Goal: Navigation & Orientation: Find specific page/section

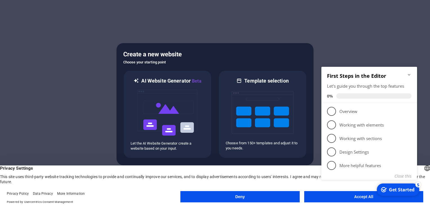
click at [321, 34] on div at bounding box center [215, 104] width 430 height 208
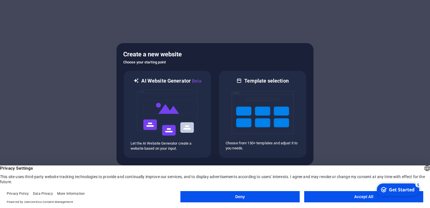
click at [43, 70] on div at bounding box center [215, 104] width 430 height 208
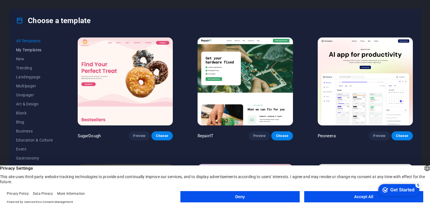
click at [37, 50] on span "My Templates" at bounding box center [34, 50] width 37 height 5
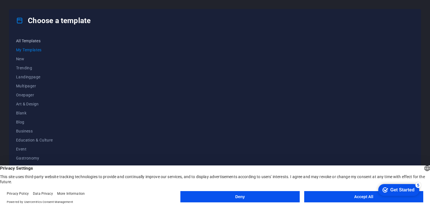
click at [31, 42] on span "All Templates" at bounding box center [34, 41] width 37 height 5
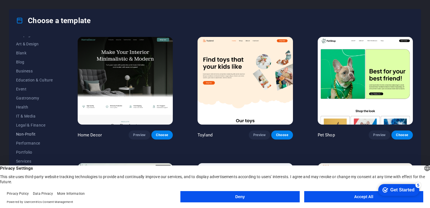
scroll to position [79, 0]
click at [37, 143] on span "Services" at bounding box center [34, 142] width 37 height 5
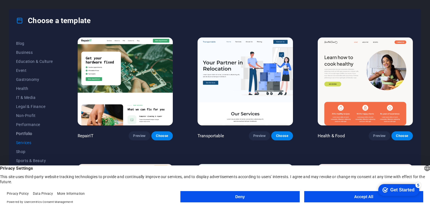
click at [29, 132] on span "Portfolio" at bounding box center [34, 133] width 37 height 5
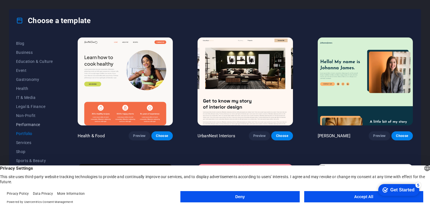
click at [31, 124] on span "Performance" at bounding box center [34, 124] width 37 height 5
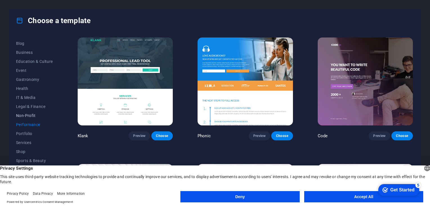
click at [31, 119] on button "Non-Profit" at bounding box center [34, 115] width 37 height 9
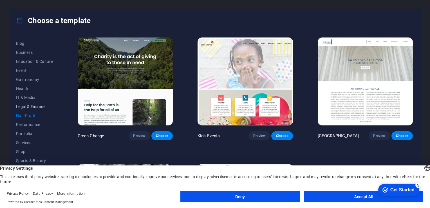
click at [32, 109] on button "Legal & Finance" at bounding box center [34, 106] width 37 height 9
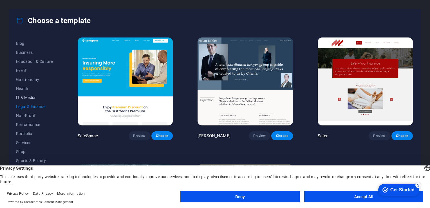
click at [36, 99] on span "IT & Media" at bounding box center [34, 97] width 37 height 5
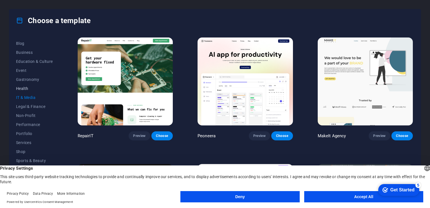
click at [37, 92] on button "Health" at bounding box center [34, 88] width 37 height 9
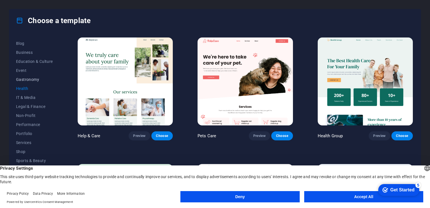
drag, startPoint x: 39, startPoint y: 81, endPoint x: 29, endPoint y: 73, distance: 12.2
click at [38, 81] on span "Gastronomy" at bounding box center [34, 79] width 37 height 5
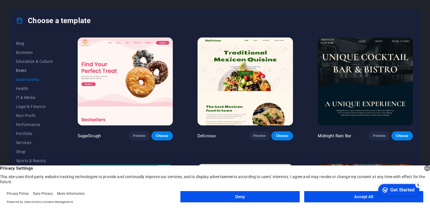
click at [27, 70] on span "Event" at bounding box center [34, 70] width 37 height 5
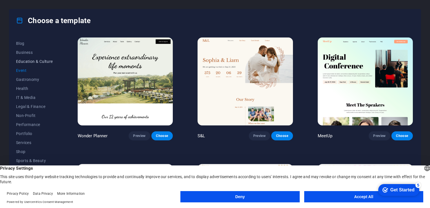
click at [39, 64] on button "Education & Culture" at bounding box center [34, 61] width 37 height 9
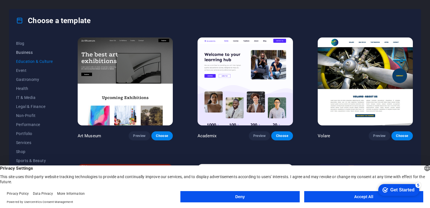
click at [38, 54] on span "Business" at bounding box center [34, 52] width 37 height 5
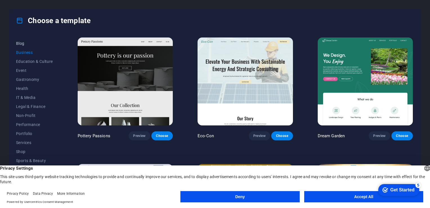
click at [18, 42] on span "Blog" at bounding box center [34, 43] width 37 height 5
